Goal: Task Accomplishment & Management: Manage account settings

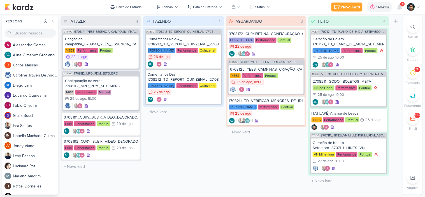
click at [416, 76] on div "3" at bounding box center [412, 73] width 12 height 12
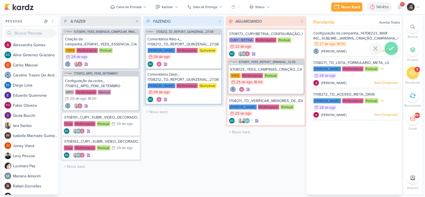
click at [388, 47] on icon at bounding box center [391, 48] width 7 height 7
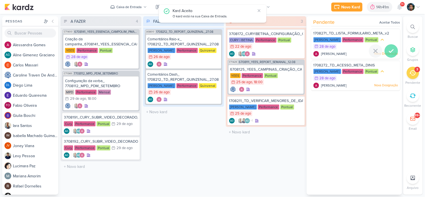
click at [388, 48] on icon at bounding box center [391, 51] width 7 height 7
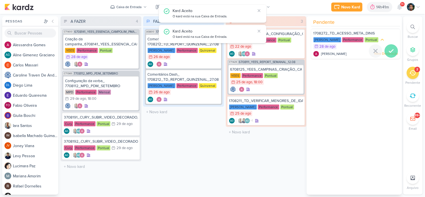
click at [388, 49] on icon at bounding box center [391, 51] width 7 height 7
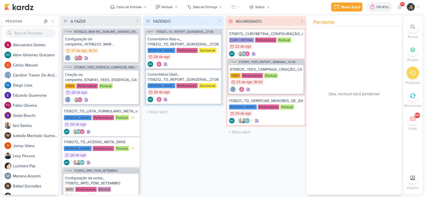
click at [404, 3] on div "9+" at bounding box center [399, 7] width 10 height 10
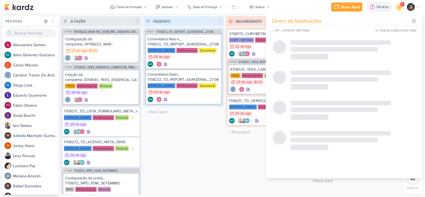
click at [402, 4] on span "9+" at bounding box center [402, 4] width 3 height 4
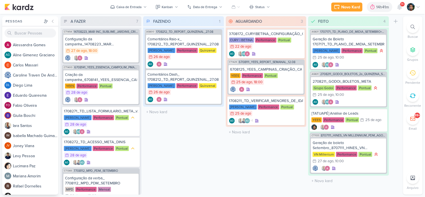
click at [401, 6] on span "9+" at bounding box center [402, 4] width 3 height 4
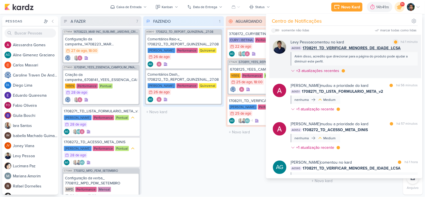
click at [360, 60] on div "Além disso, acredito que direcionar para a página do produto pode ajudar a dimi…" at bounding box center [353, 59] width 119 height 10
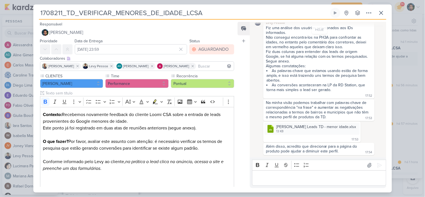
scroll to position [326, 0]
click at [381, 15] on icon at bounding box center [381, 13] width 7 height 7
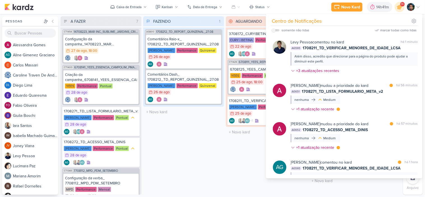
click at [201, 130] on div "FAZENDO 1 Mover Para Esquerda Mover Para Direita [GEOGRAPHIC_DATA] AG600 170821…" at bounding box center [183, 105] width 81 height 178
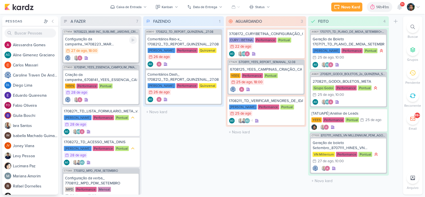
click at [115, 51] on div "27/8 [DATE] 18:00" at bounding box center [101, 51] width 72 height 6
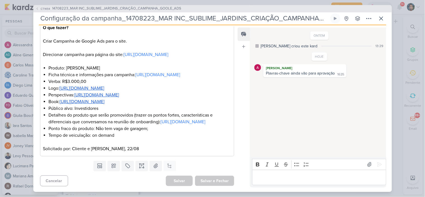
scroll to position [109, 0]
click at [382, 16] on icon at bounding box center [381, 18] width 7 height 7
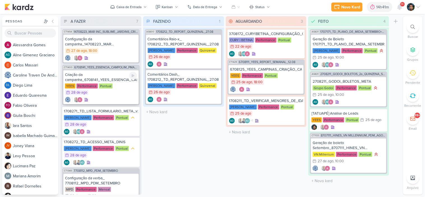
click at [125, 97] on div at bounding box center [101, 100] width 72 height 6
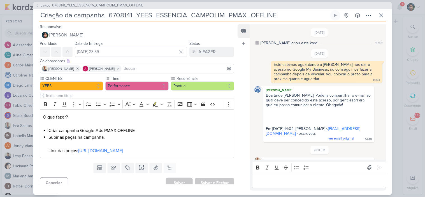
scroll to position [55, 0]
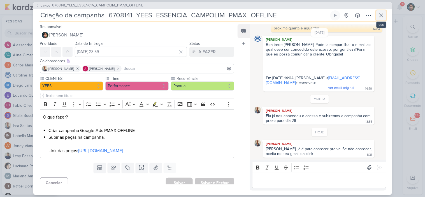
click at [380, 13] on icon at bounding box center [381, 15] width 7 height 7
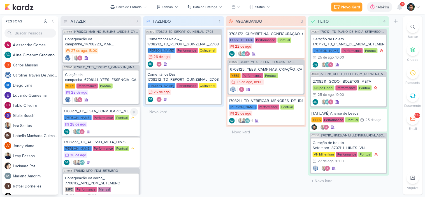
click at [121, 120] on div "[PERSON_NAME] Performance Pontual 28/8 [DATE]" at bounding box center [101, 121] width 74 height 13
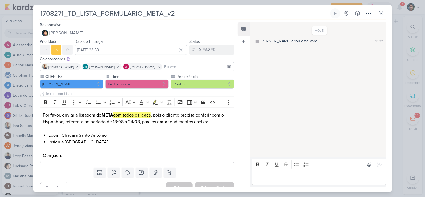
click at [266, 175] on p "Editor editing area: main" at bounding box center [319, 177] width 128 height 7
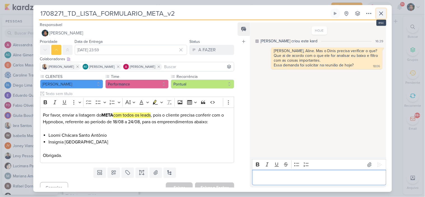
click at [379, 14] on icon at bounding box center [381, 13] width 7 height 7
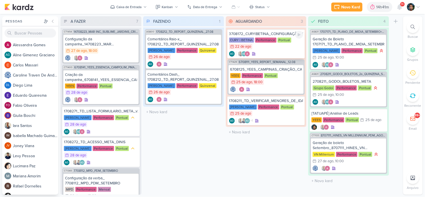
click at [265, 49] on div "CURY | BETINA Performance Pontual 22/8 [DATE]" at bounding box center [266, 44] width 74 height 12
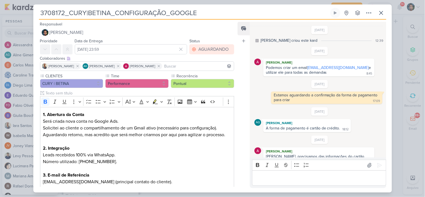
scroll to position [97, 0]
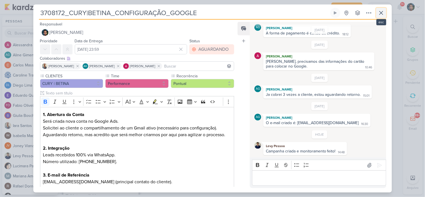
click at [382, 15] on icon at bounding box center [380, 12] width 3 height 3
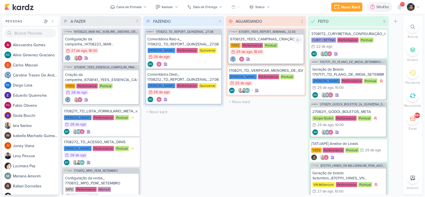
click at [284, 54] on div "YEES Performance Pontual 25/8 [DATE] 18:00" at bounding box center [266, 49] width 72 height 12
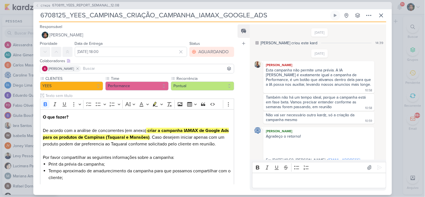
scroll to position [96, 0]
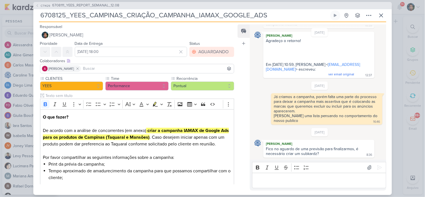
click at [277, 175] on div "Editor editing area: main" at bounding box center [319, 180] width 134 height 15
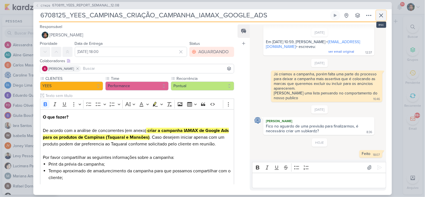
click at [381, 18] on icon at bounding box center [381, 15] width 7 height 7
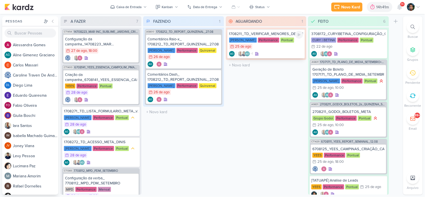
click at [283, 54] on div "AG +1 AG" at bounding box center [266, 54] width 74 height 6
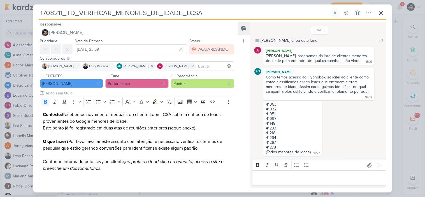
scroll to position [326, 0]
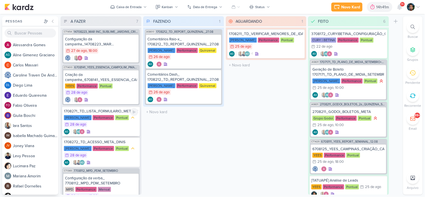
click at [114, 129] on div "AG AG" at bounding box center [101, 132] width 74 height 6
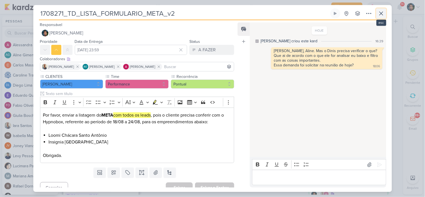
click at [380, 13] on icon at bounding box center [380, 13] width 3 height 3
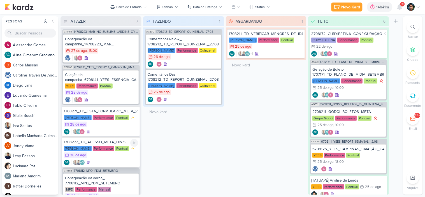
click at [119, 160] on div "AG AG" at bounding box center [101, 163] width 74 height 6
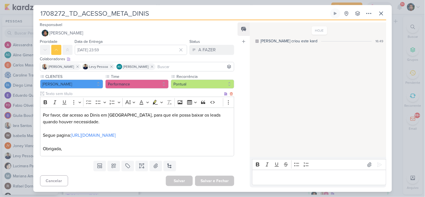
scroll to position [0, 0]
click at [384, 14] on icon at bounding box center [381, 13] width 7 height 7
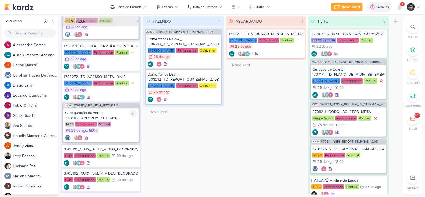
scroll to position [66, 0]
